Goal: Contribute content: Contribute content

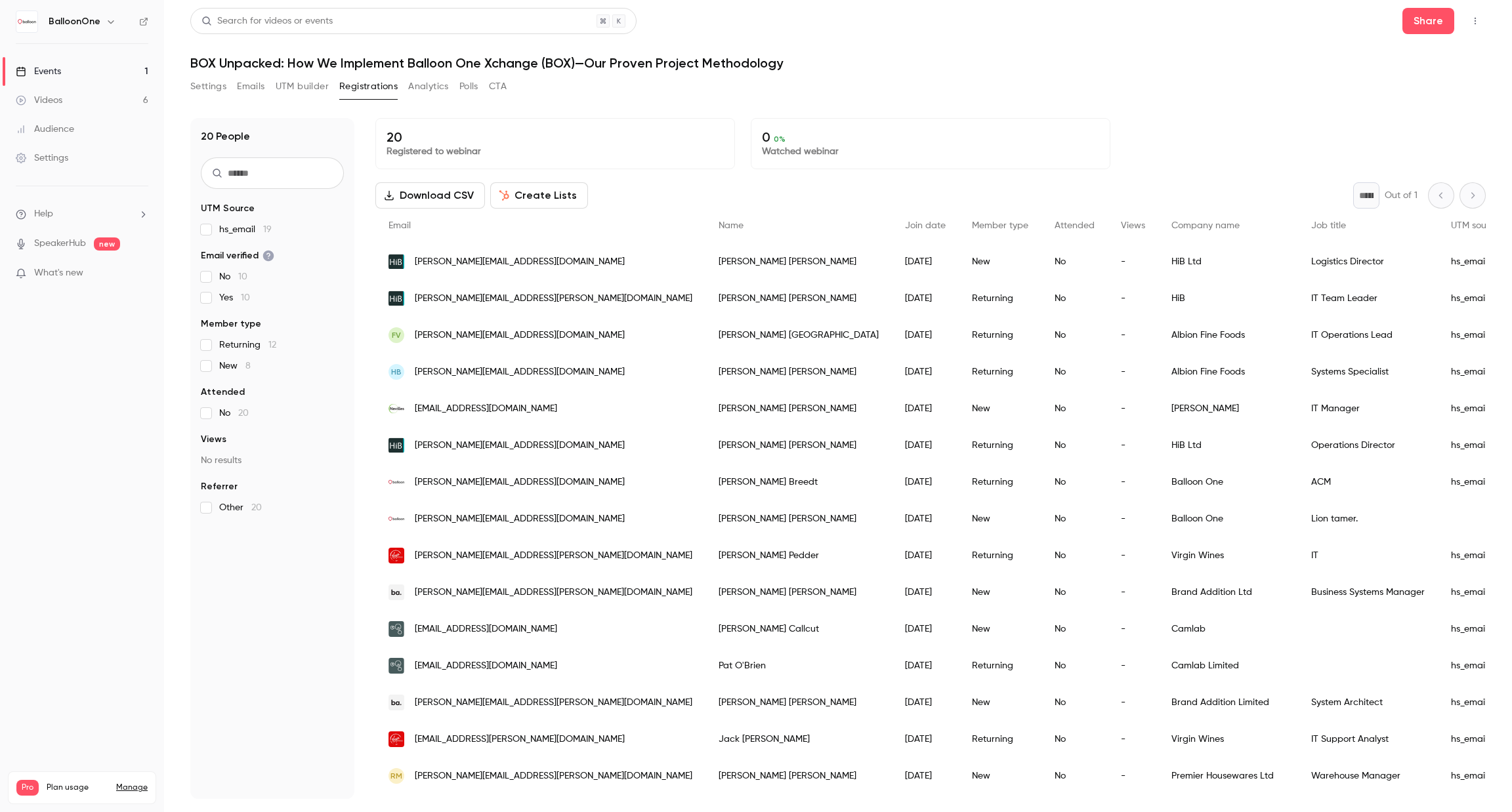
click at [48, 61] on link "Events 1" at bounding box center [82, 71] width 164 height 29
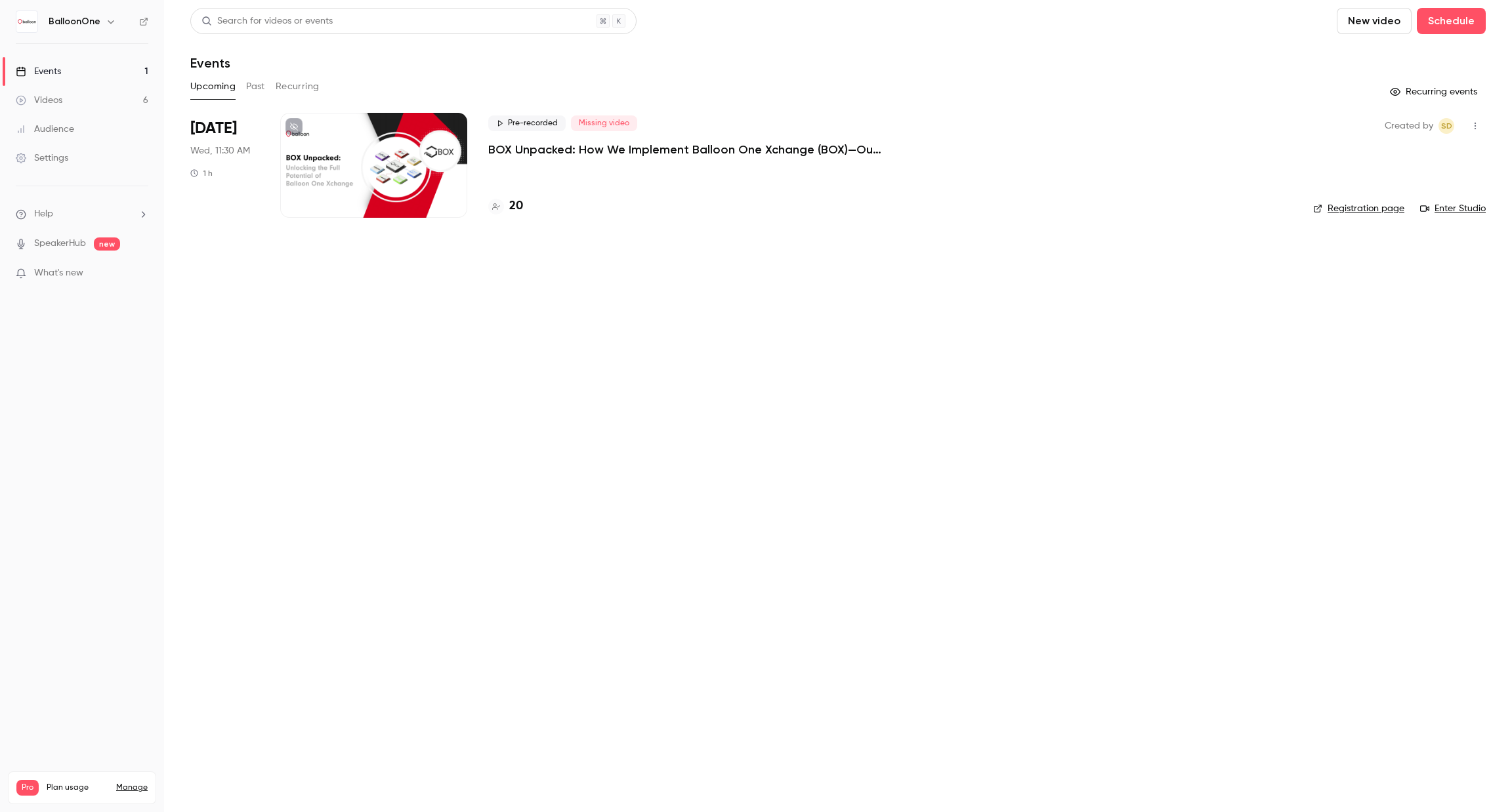
click at [686, 153] on p "BOX Unpacked: How We Implement Balloon One Xchange (BOX)—Our Proven Project Met…" at bounding box center [685, 150] width 394 height 16
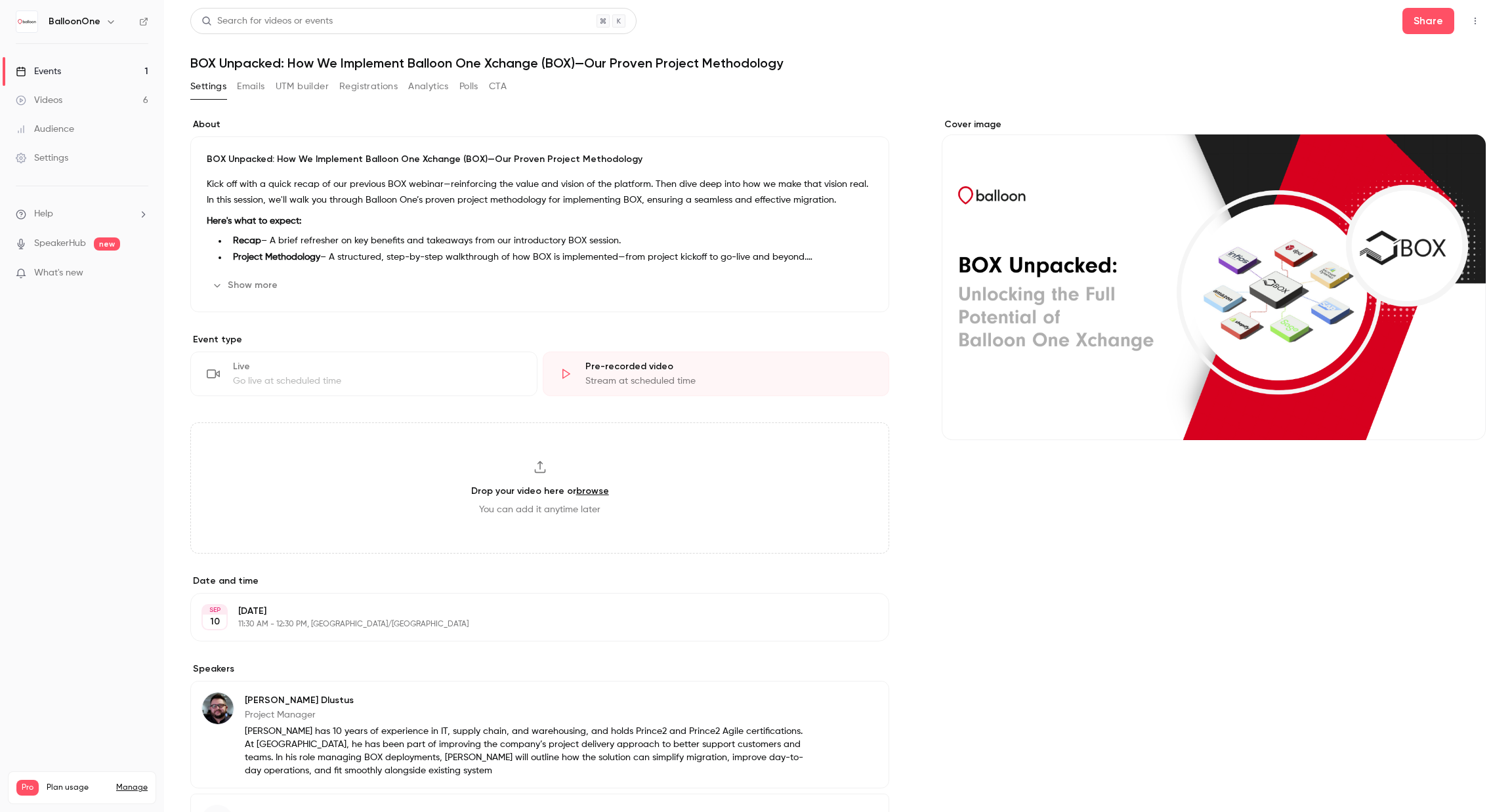
click at [50, 65] on div "Events" at bounding box center [39, 72] width 45 height 13
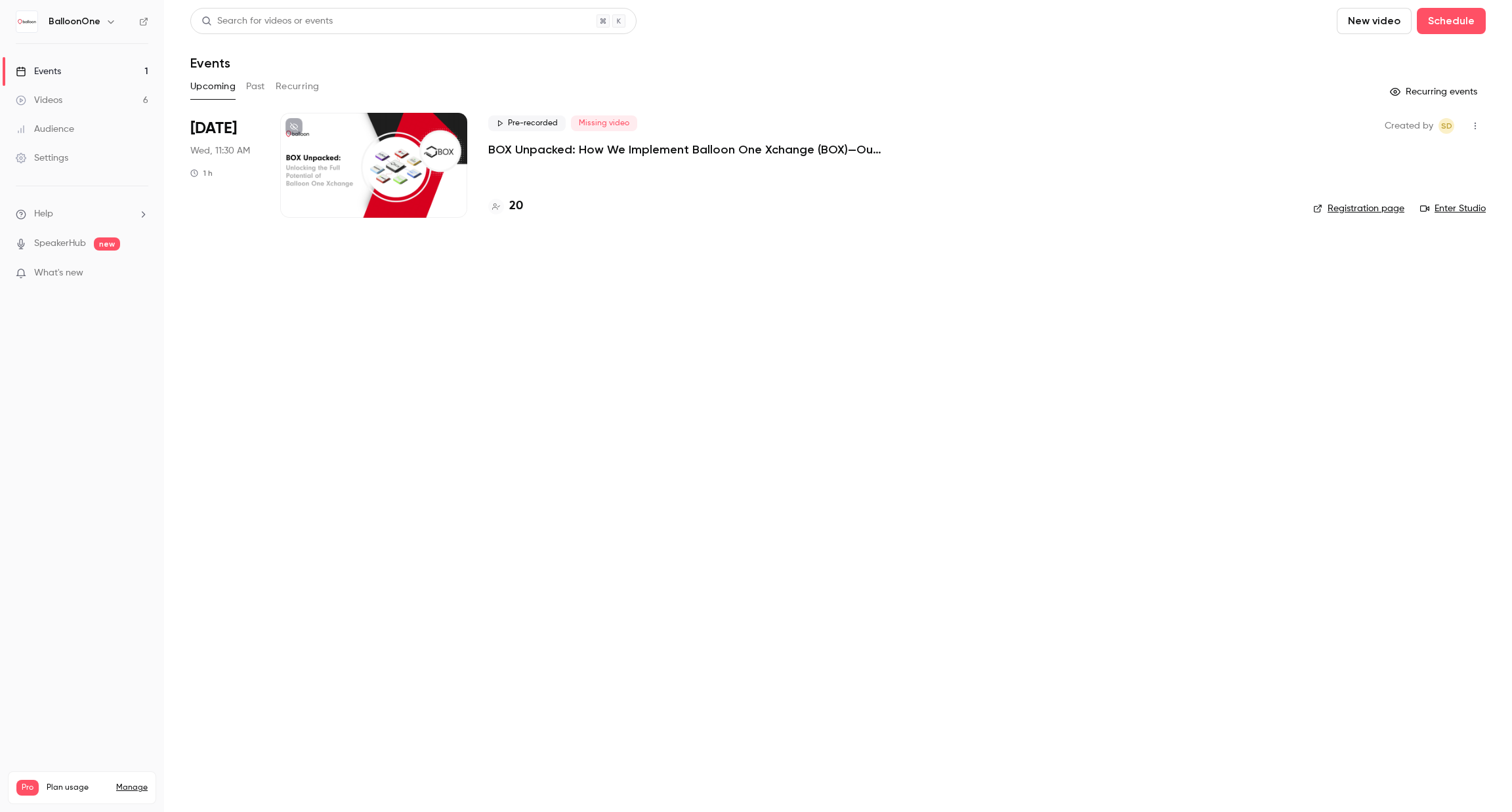
click at [1360, 24] on button "New video" at bounding box center [1375, 21] width 75 height 26
click at [1365, 48] on li "Record" at bounding box center [1413, 57] width 142 height 34
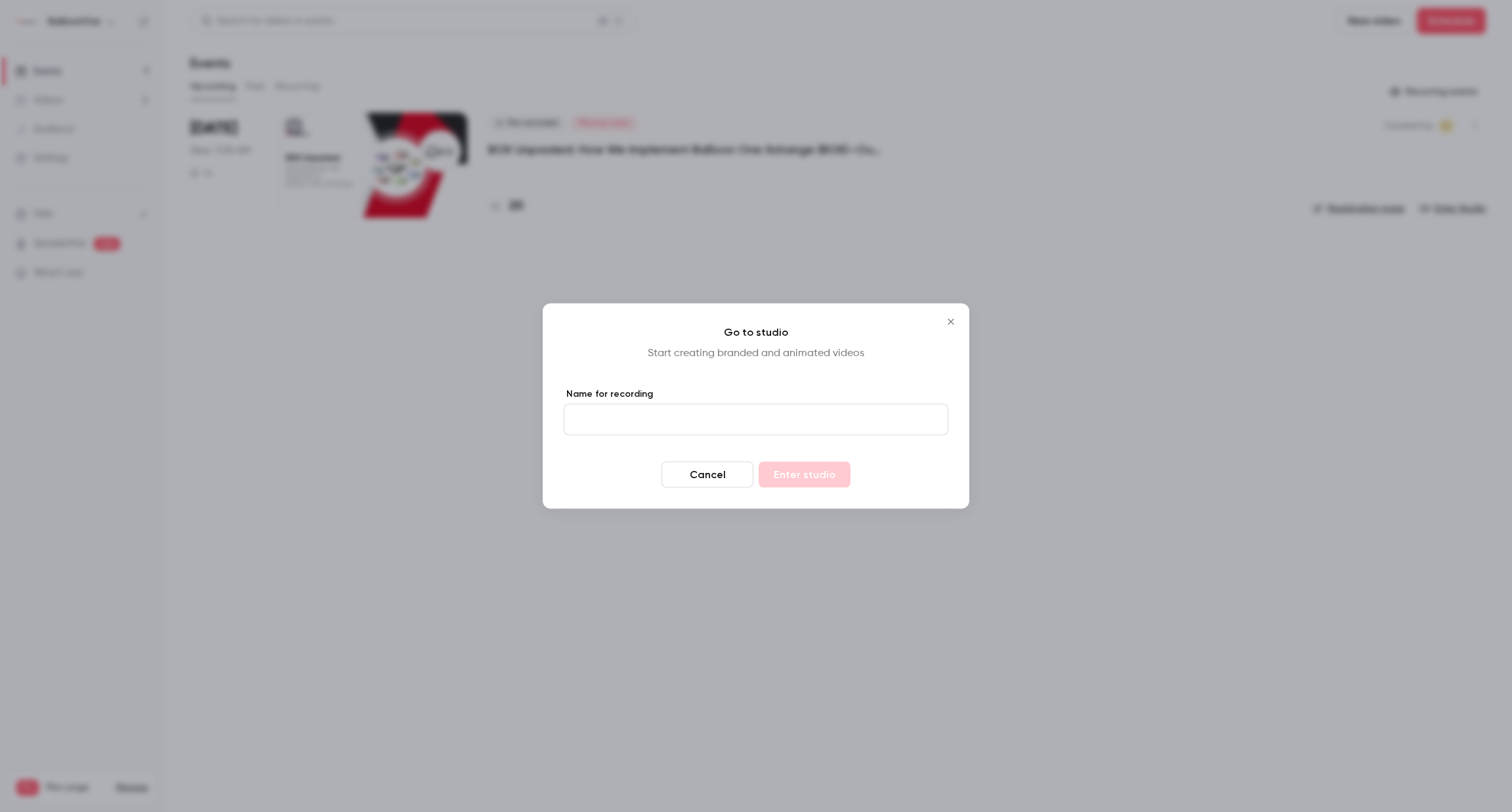
click at [727, 405] on input "Name for recording" at bounding box center [756, 420] width 385 height 31
type input "**********"
click at [789, 348] on p "Start creating branded and animated videos" at bounding box center [756, 354] width 385 height 16
click at [809, 473] on button "Enter studio" at bounding box center [805, 475] width 92 height 26
